Goal: Information Seeking & Learning: Learn about a topic

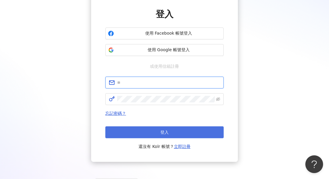
type input "**********"
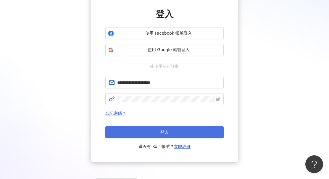
click at [163, 132] on span "登入" at bounding box center [165, 132] width 8 height 5
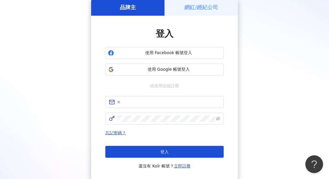
scroll to position [47, 0]
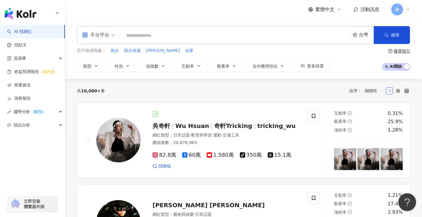
click at [244, 29] on div "不分平台 台灣 搜尋" at bounding box center [243, 35] width 333 height 18
click at [244, 31] on input "search" at bounding box center [235, 35] width 225 height 11
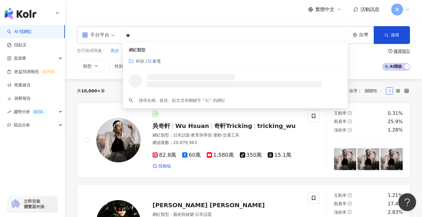
click at [176, 61] on div "科技 / 3C 家電" at bounding box center [235, 61] width 213 height 7
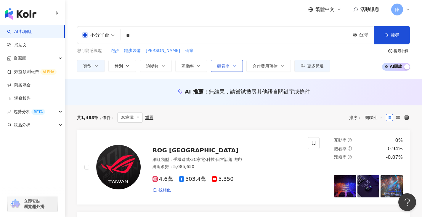
type input "**"
click at [227, 66] on span "觀看率" at bounding box center [223, 66] width 12 height 5
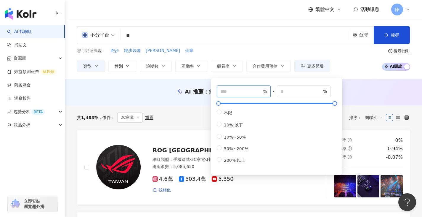
click at [259, 93] on input "*" at bounding box center [240, 91] width 41 height 7
type input "***"
click at [195, 108] on div "共 1,483 筆 條件 ： 3C家電 重置 排序： 關聯性" at bounding box center [243, 117] width 333 height 24
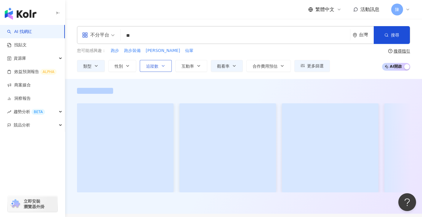
click at [151, 64] on span "追蹤數" at bounding box center [152, 66] width 12 height 5
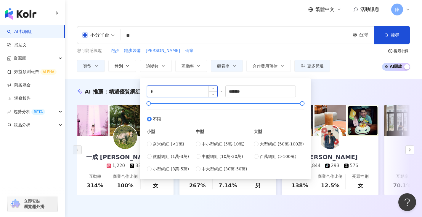
click at [177, 95] on input "*" at bounding box center [182, 91] width 70 height 11
type input "*****"
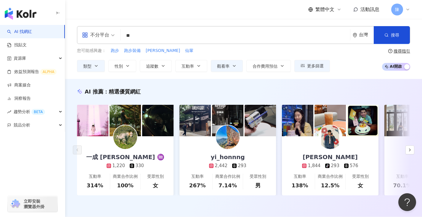
click at [130, 80] on div "AI 推薦 ： 精選優質網紅 一成 Lin ♒️ 1,220 330 互動率 314% 商業合作比例 100% 受眾性別 女 yi_honnng 2,442 …" at bounding box center [243, 147] width 357 height 137
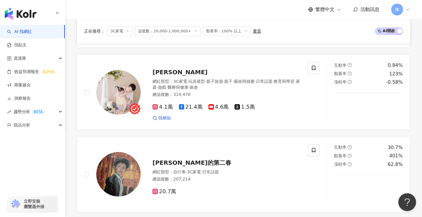
scroll to position [358, 0]
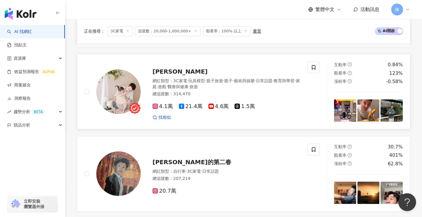
click at [118, 89] on img at bounding box center [118, 91] width 44 height 44
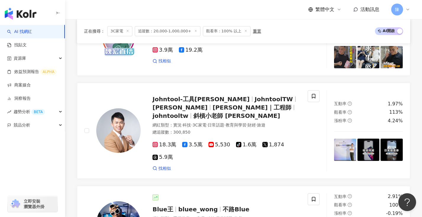
scroll to position [576, 0]
click at [129, 129] on img at bounding box center [118, 130] width 44 height 44
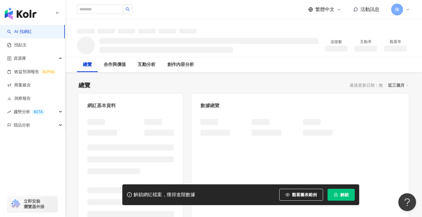
click at [336, 196] on icon "lock" at bounding box center [335, 195] width 3 height 4
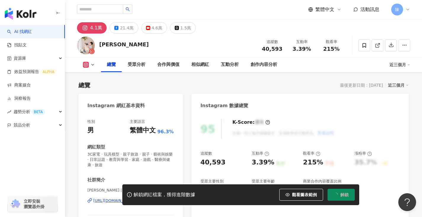
scroll to position [33, 0]
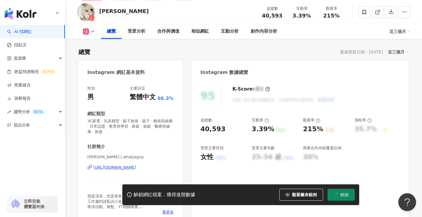
click at [136, 165] on div "[URL][DOMAIN_NAME]" at bounding box center [114, 166] width 43 height 5
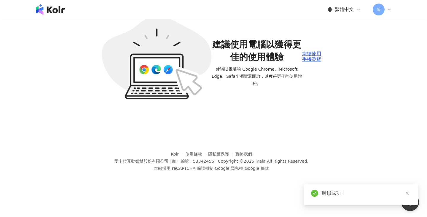
scroll to position [27, 0]
